Goal: Information Seeking & Learning: Learn about a topic

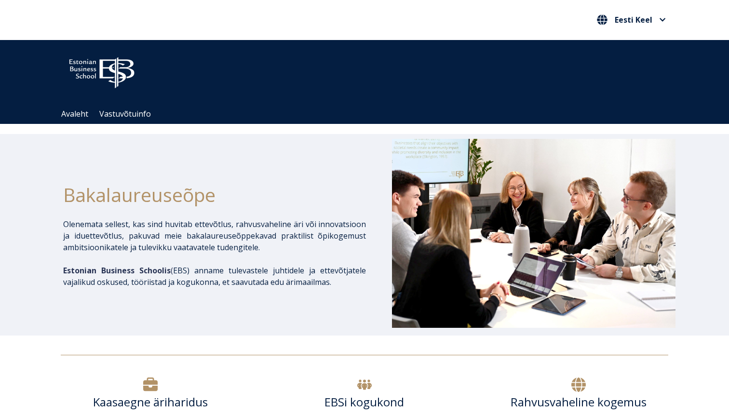
click at [111, 84] on img at bounding box center [102, 70] width 82 height 41
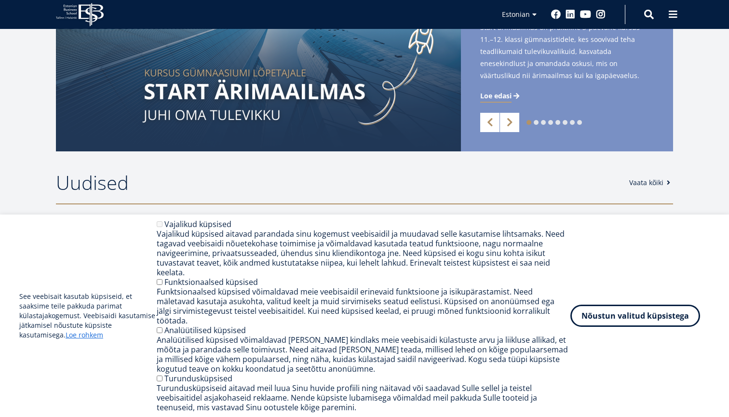
scroll to position [428, 0]
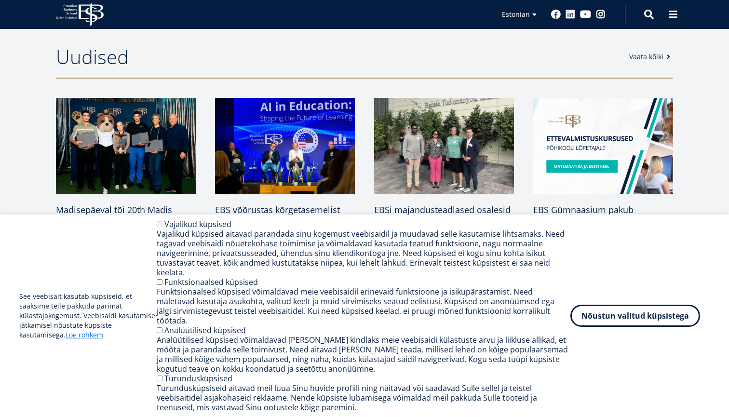
click at [582, 332] on div "See veebisait kasutab küpsiseid, et saaksime teile pakkuda parimat külastajakog…" at bounding box center [364, 315] width 690 height 193
click at [576, 317] on button "Nõustun valitud küpsistega" at bounding box center [635, 314] width 130 height 22
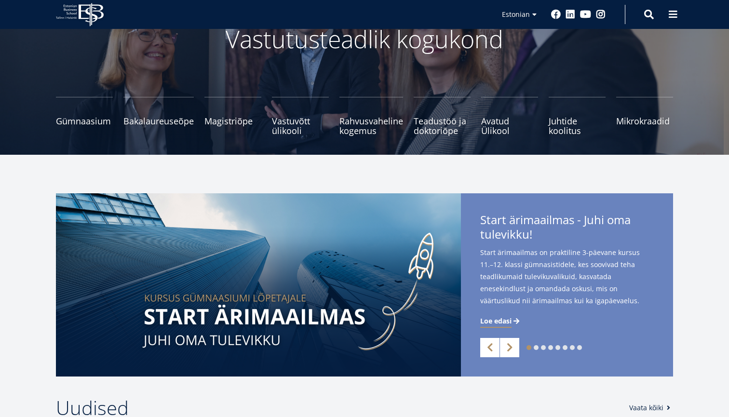
scroll to position [97, 0]
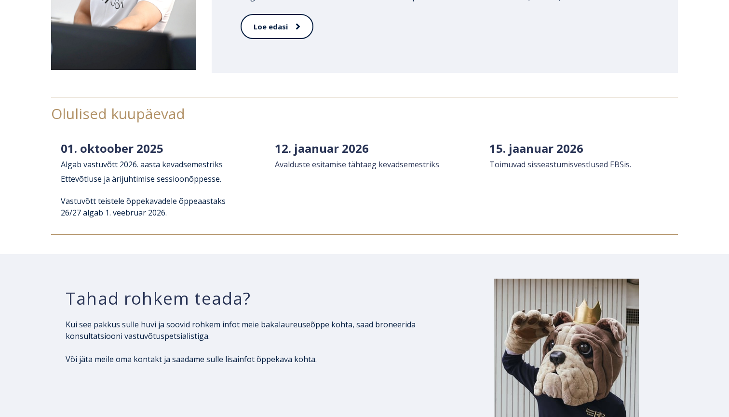
scroll to position [1294, 0]
